Goal: Find specific page/section

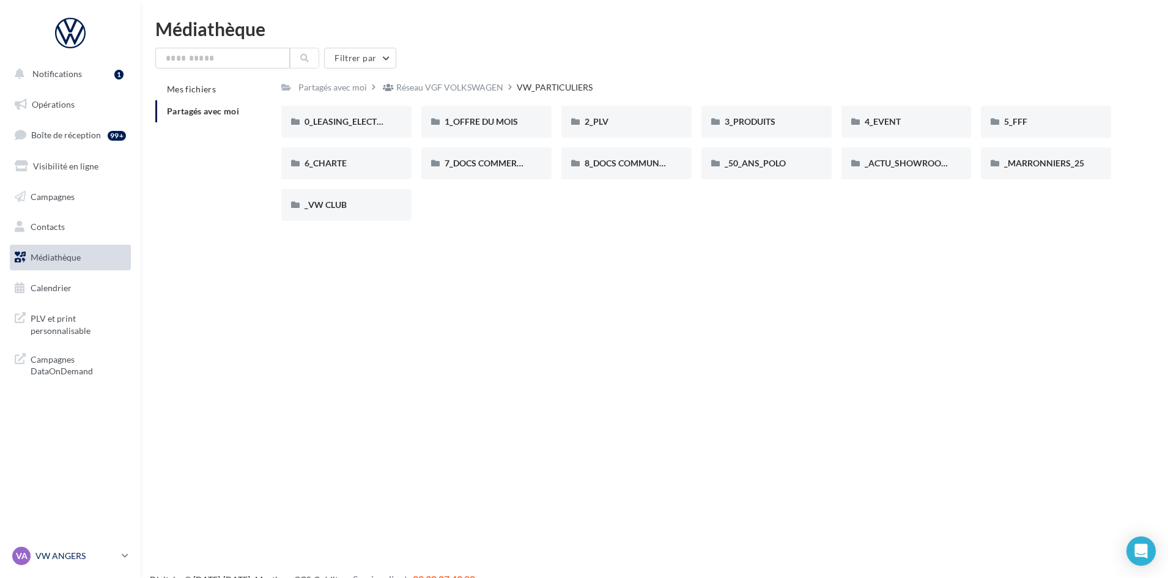
click at [74, 551] on p "VW ANGERS" at bounding box center [75, 556] width 81 height 12
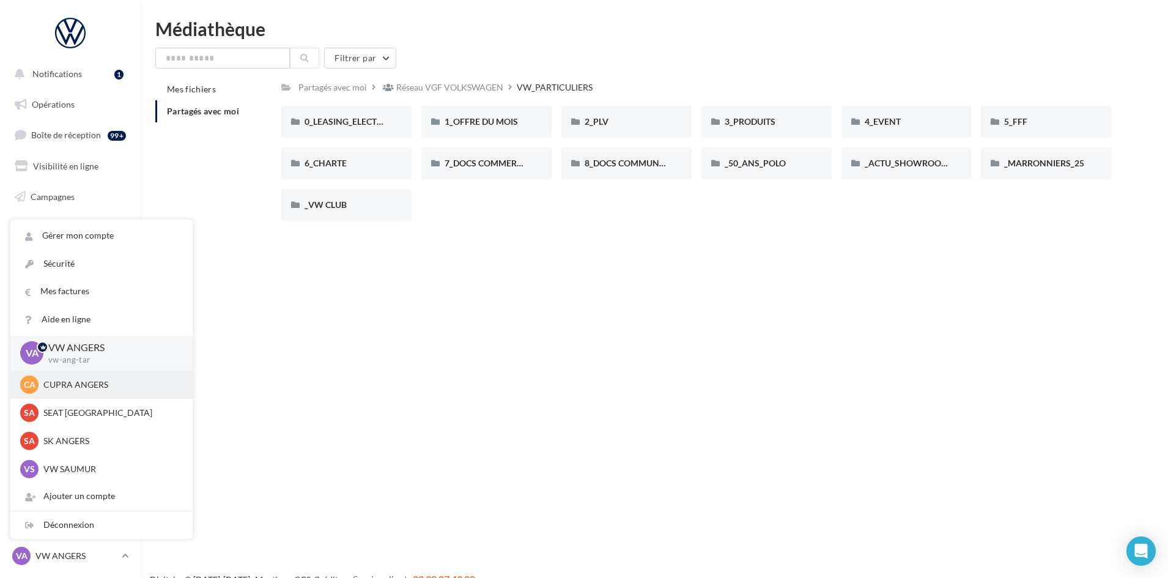
click at [121, 380] on p "CUPRA ANGERS" at bounding box center [110, 385] width 135 height 12
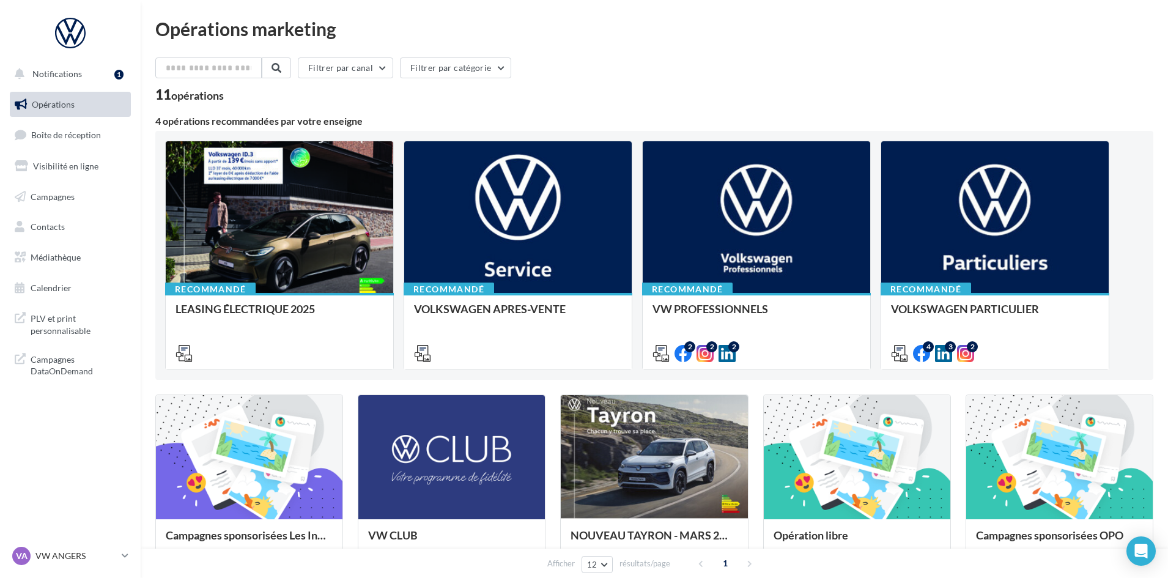
click at [62, 573] on div "VA VW ANGERS vw-ang-tar" at bounding box center [70, 561] width 141 height 34
click at [72, 548] on div "VA VW ANGERS vw-ang-tar" at bounding box center [64, 556] width 105 height 18
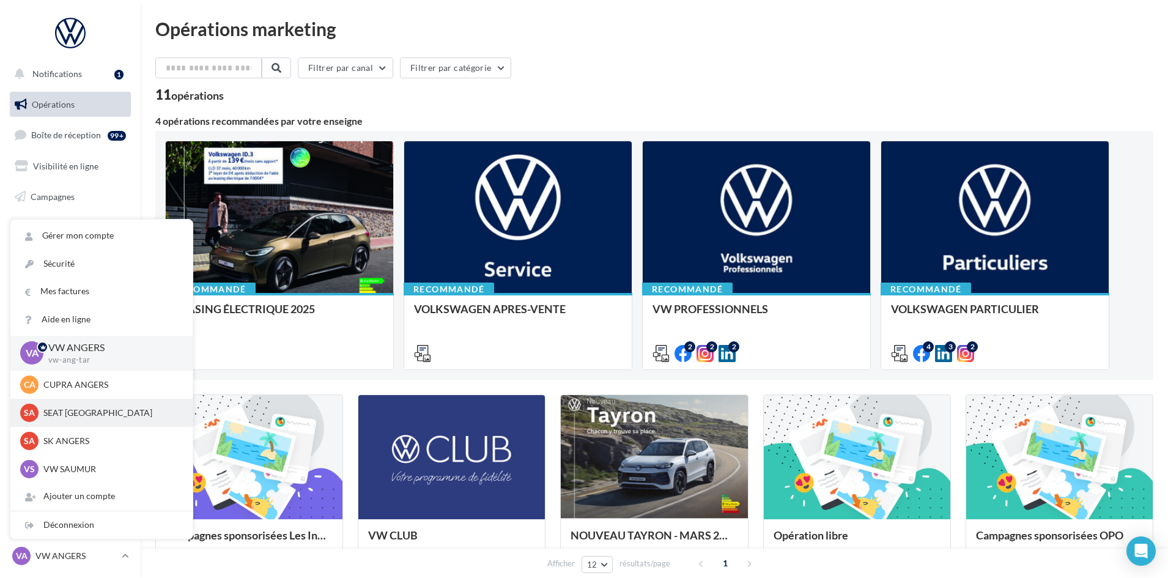
click at [97, 407] on p "SEAT [GEOGRAPHIC_DATA]" at bounding box center [110, 413] width 135 height 12
